Goal: Task Accomplishment & Management: Use online tool/utility

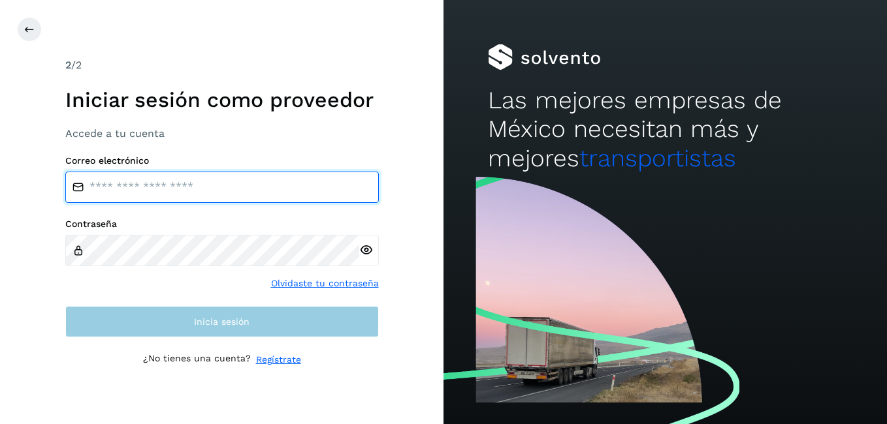
type input "**********"
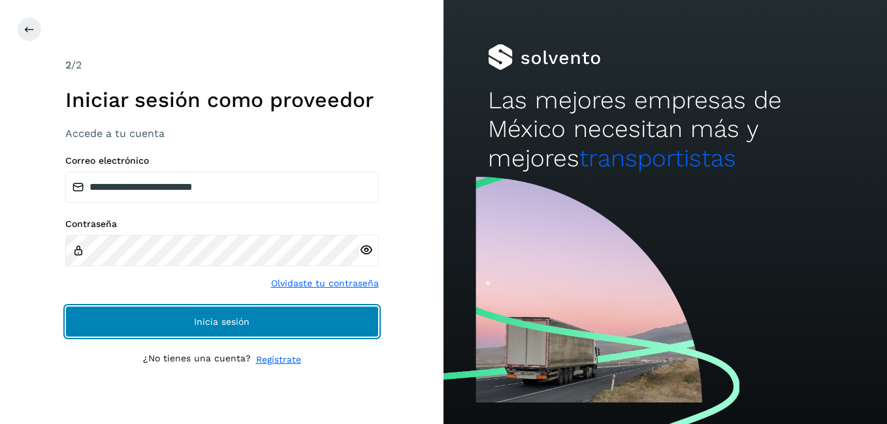
click at [260, 326] on button "Inicia sesión" at bounding box center [221, 321] width 313 height 31
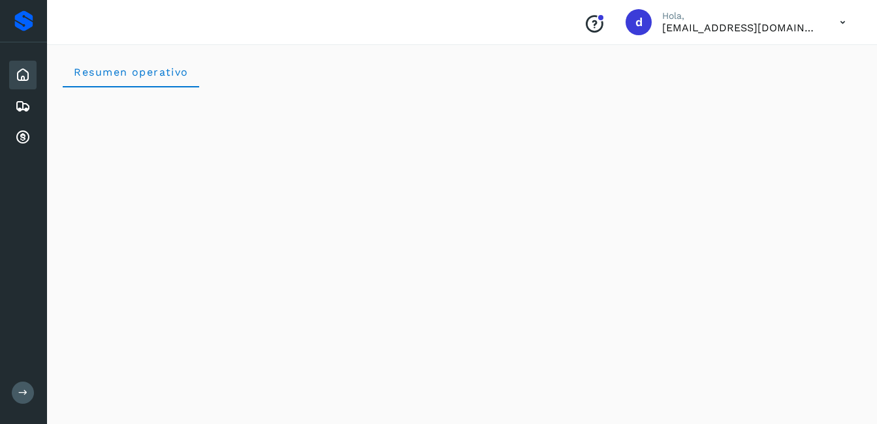
click at [24, 74] on icon at bounding box center [23, 75] width 16 height 16
click at [25, 104] on icon at bounding box center [23, 107] width 16 height 16
